Goal: Task Accomplishment & Management: Manage account settings

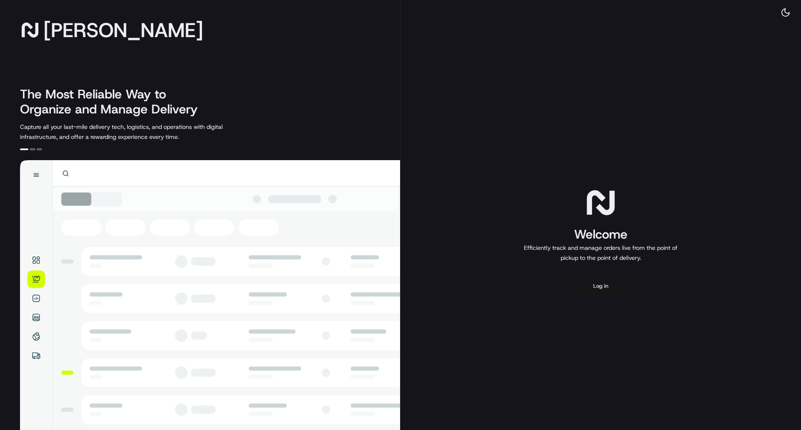
click at [588, 284] on button "Log in" at bounding box center [600, 286] width 67 height 20
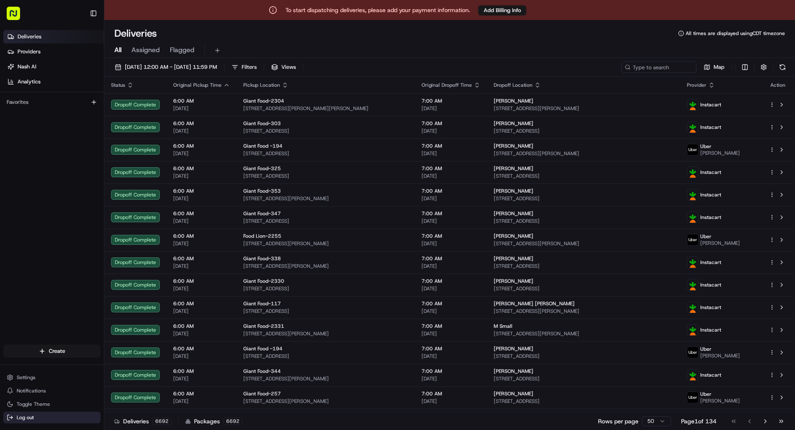
click at [30, 419] on span "Log out" at bounding box center [25, 417] width 17 height 7
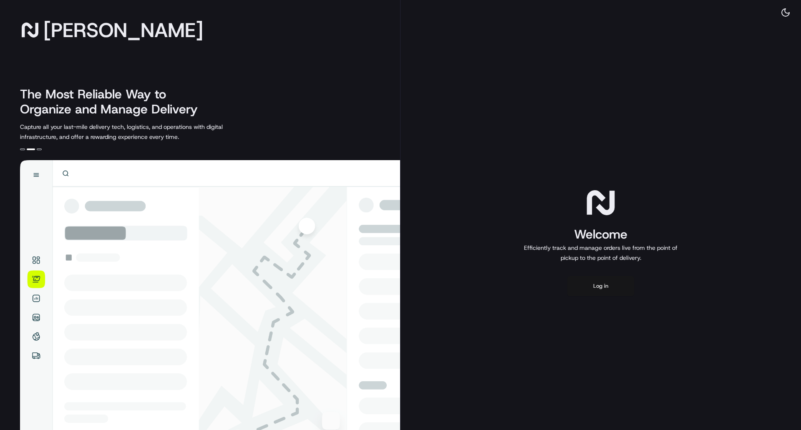
click at [610, 277] on button "Log in" at bounding box center [600, 286] width 67 height 20
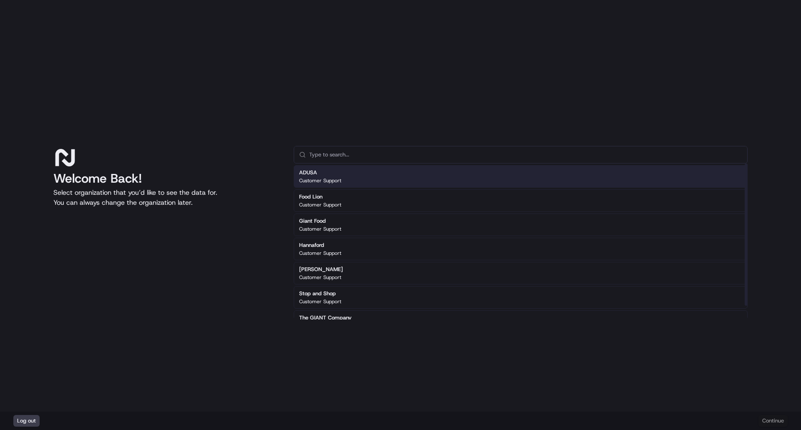
click at [372, 172] on div "ADUSA Customer Support" at bounding box center [521, 176] width 454 height 23
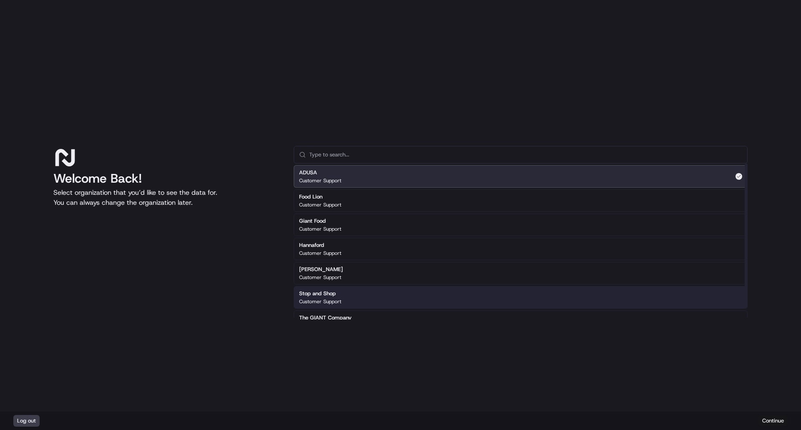
click at [774, 416] on button "Continue" at bounding box center [773, 421] width 29 height 12
